Goal: Task Accomplishment & Management: Use online tool/utility

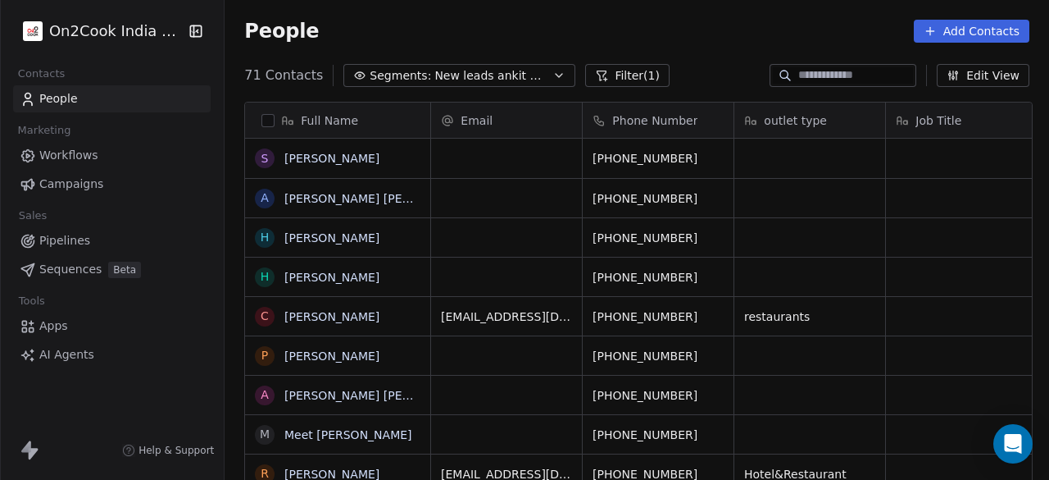
scroll to position [409, 815]
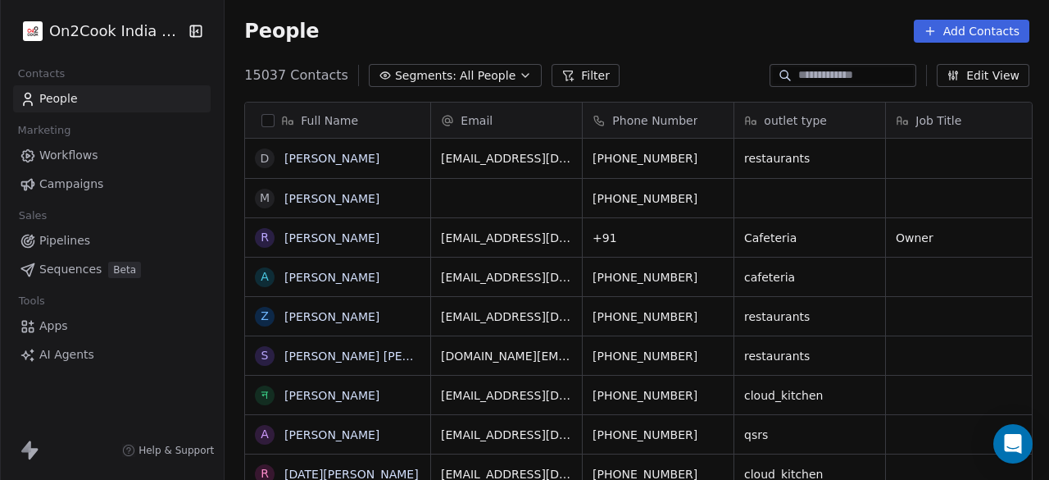
scroll to position [409, 815]
click at [560, 76] on button "Filter" at bounding box center [586, 75] width 68 height 23
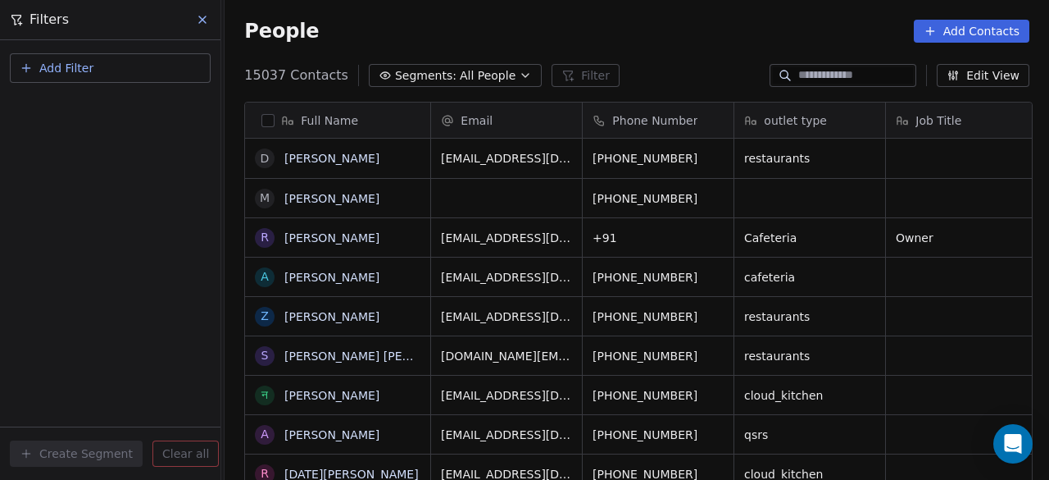
click at [120, 60] on button "Add Filter" at bounding box center [110, 68] width 201 height 30
click at [125, 101] on div "Contact properties" at bounding box center [110, 106] width 166 height 17
type input "***"
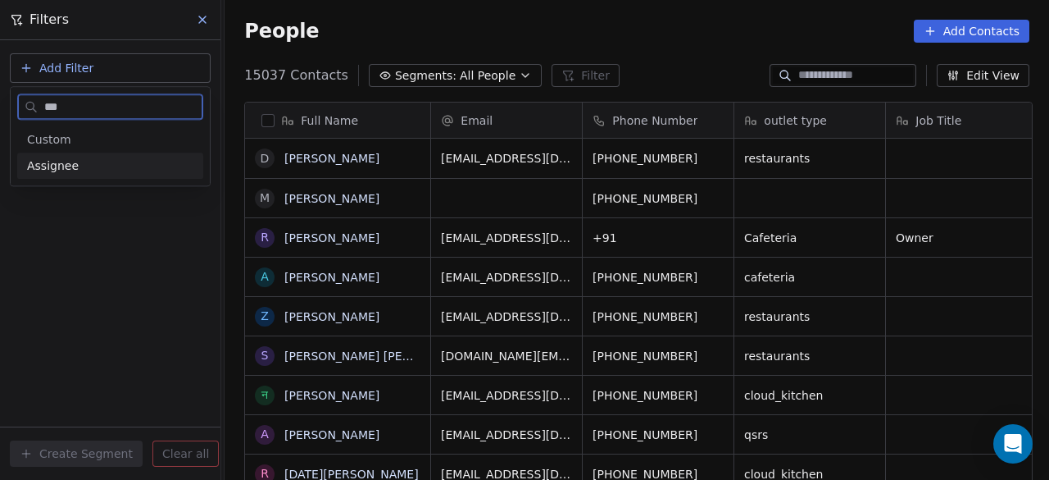
click at [80, 163] on div "Assignee" at bounding box center [110, 165] width 166 height 16
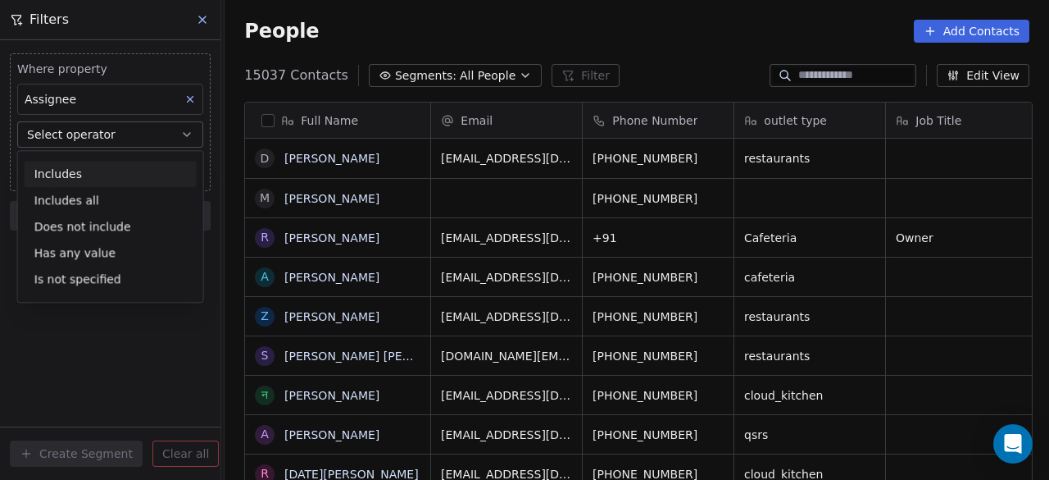
click at [84, 161] on div "Includes" at bounding box center [111, 174] width 172 height 26
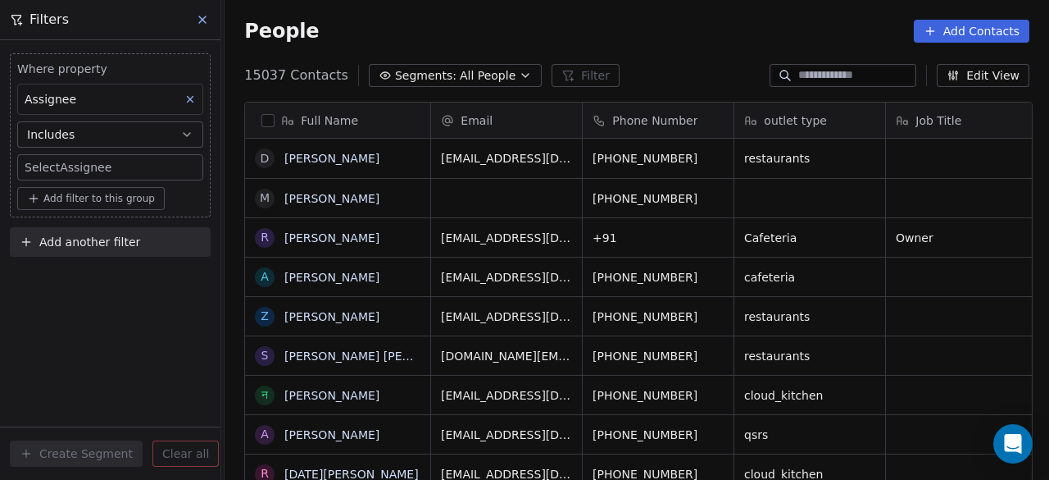
click at [80, 166] on body "On2Cook India Pvt. Ltd. Contacts People Marketing Workflows Campaigns Sales Pip…" at bounding box center [524, 240] width 1049 height 480
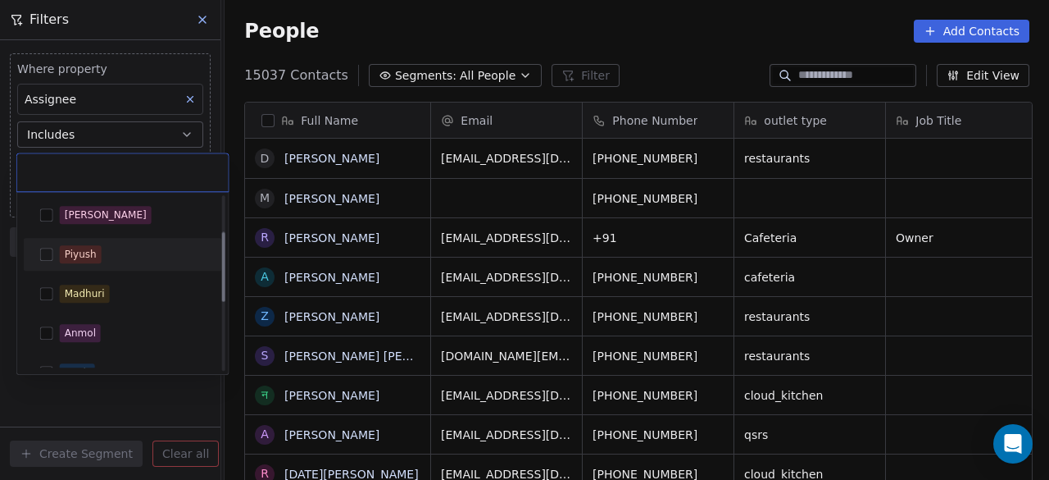
scroll to position [257, 0]
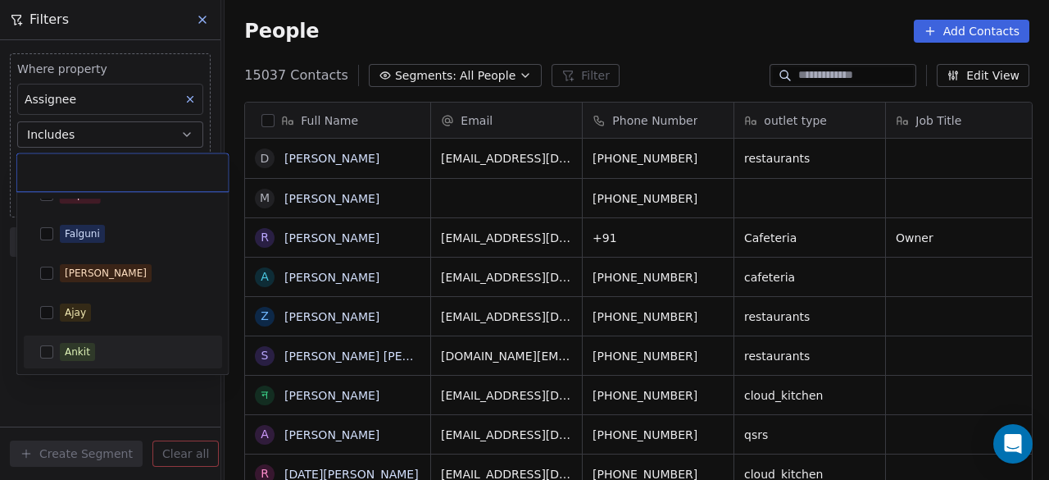
click at [45, 355] on button "Suggestions" at bounding box center [46, 351] width 13 height 13
click at [84, 388] on html "On2Cook India Pvt. Ltd. Contacts People Marketing Workflows Campaigns Sales Pip…" at bounding box center [524, 240] width 1049 height 480
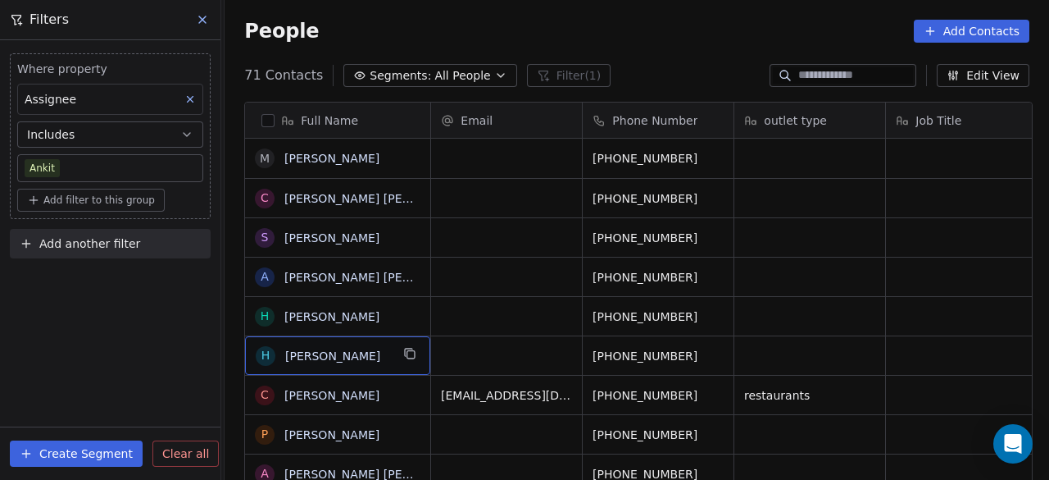
scroll to position [5, 0]
